Goal: Task Accomplishment & Management: Complete application form

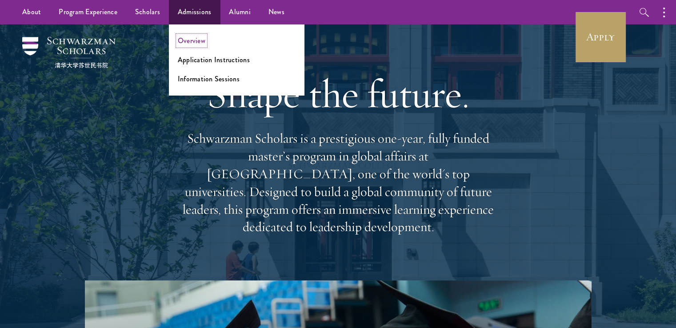
click at [191, 41] on link "Overview" at bounding box center [192, 41] width 28 height 10
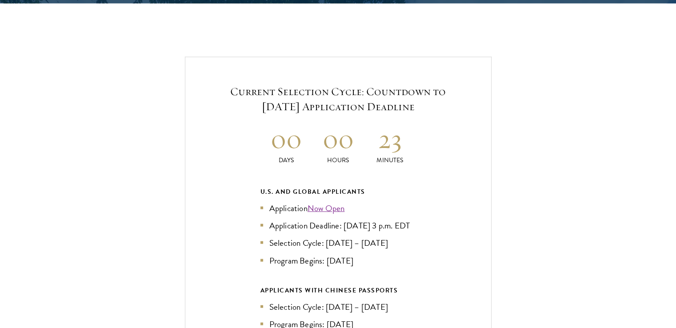
scroll to position [1874, 0]
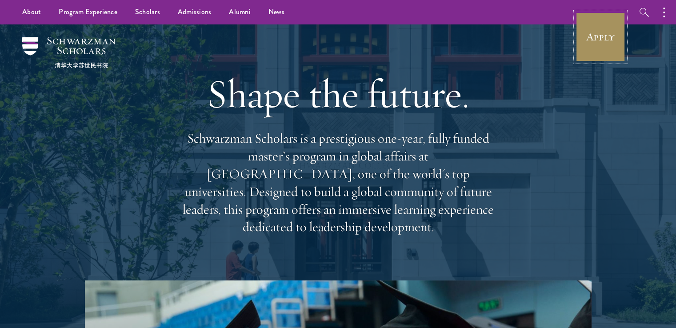
click at [593, 44] on link "Apply" at bounding box center [600, 37] width 50 height 50
